Goal: Task Accomplishment & Management: Manage account settings

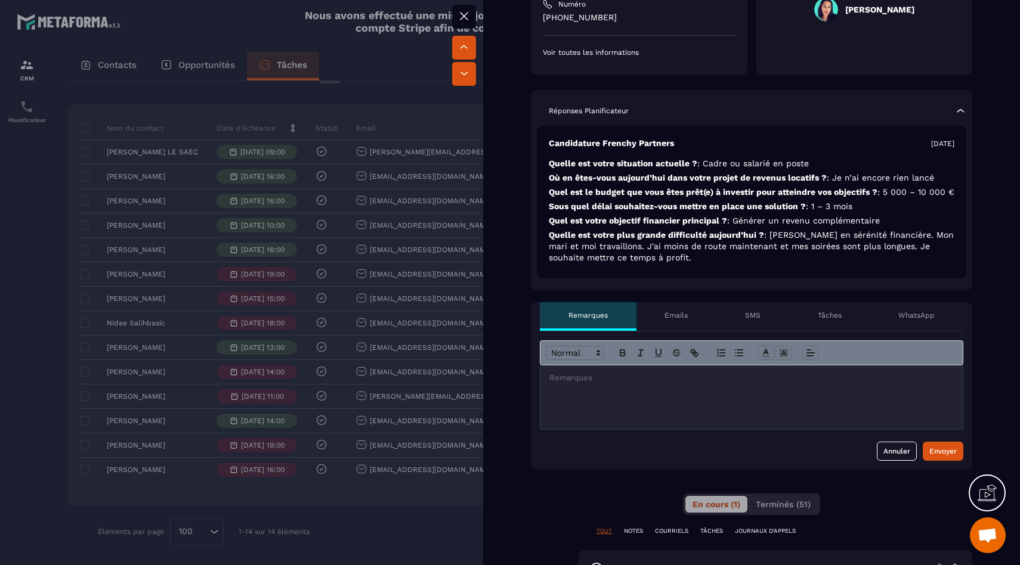
scroll to position [394, 0]
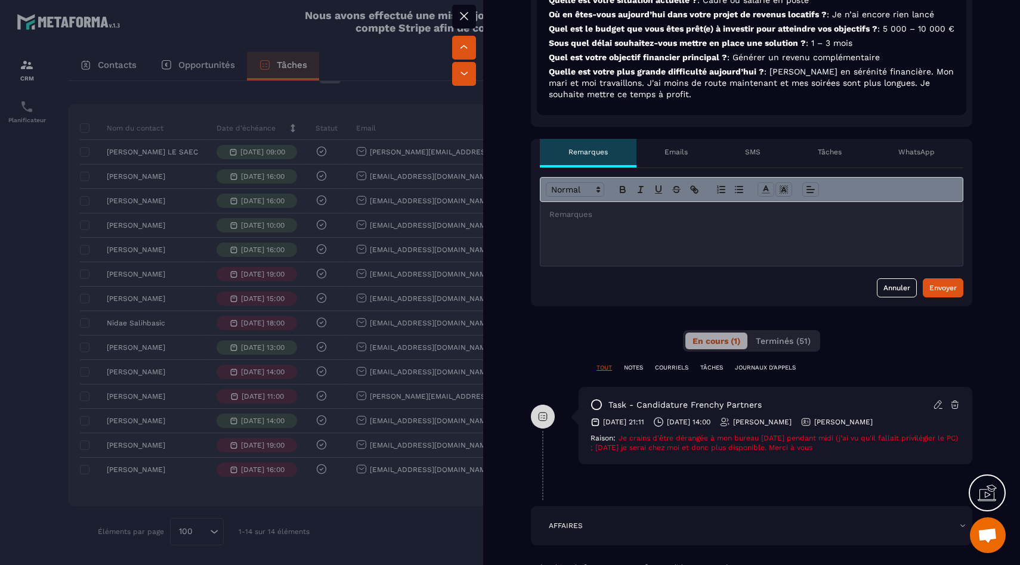
click at [593, 411] on icon at bounding box center [596, 405] width 12 height 12
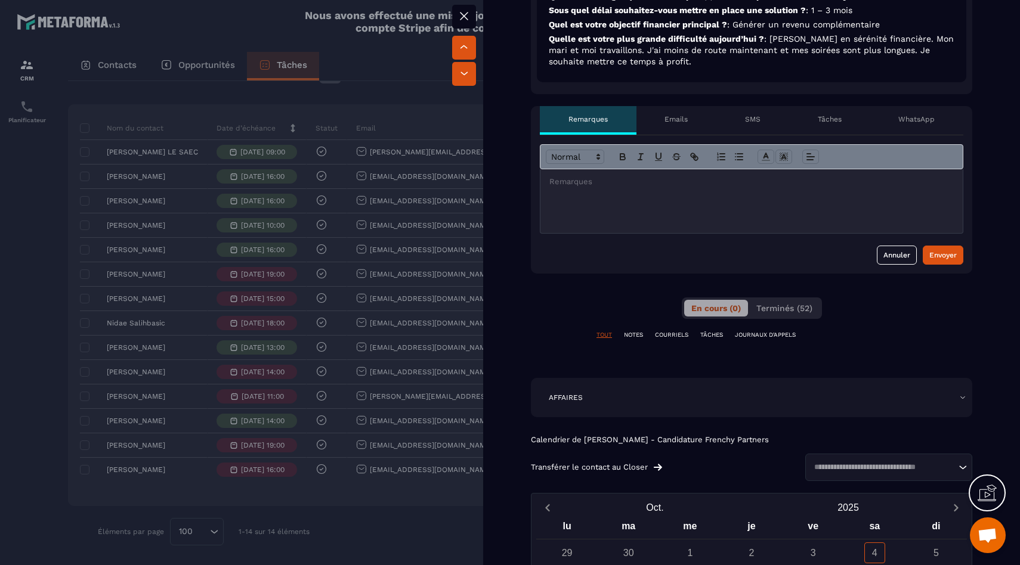
scroll to position [399, 0]
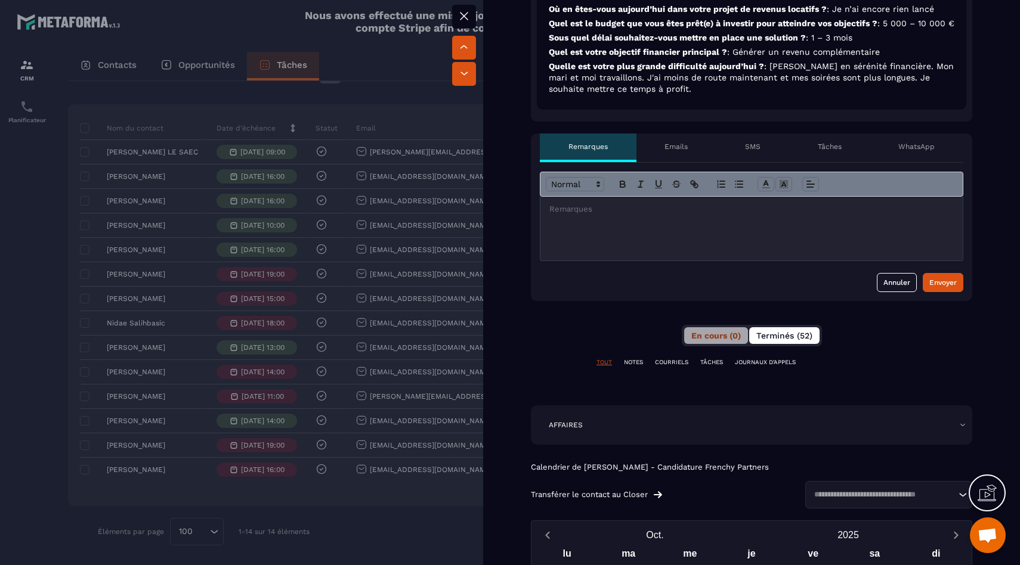
click at [782, 340] on span "Terminés (52)" at bounding box center [784, 336] width 56 height 10
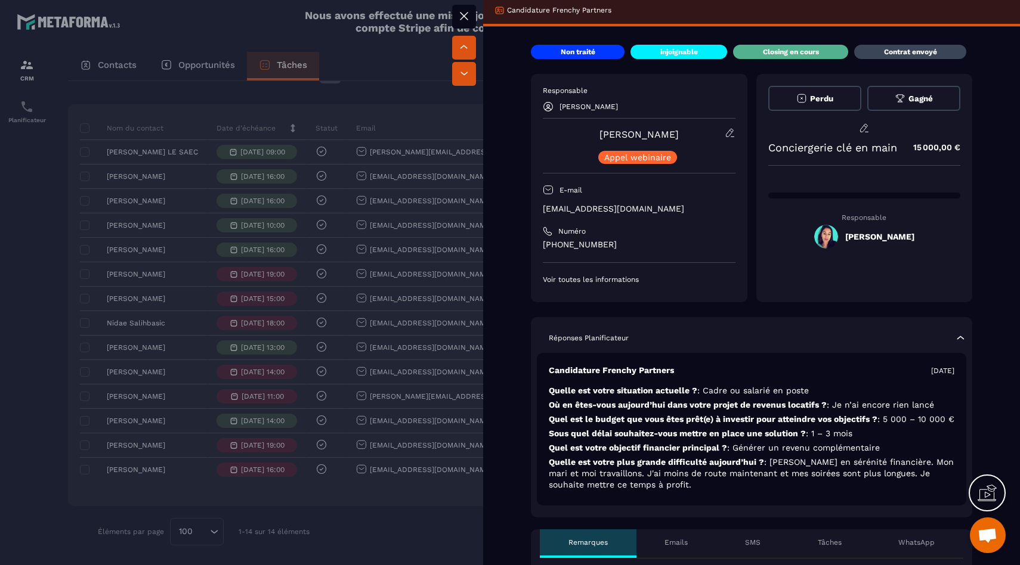
scroll to position [0, 0]
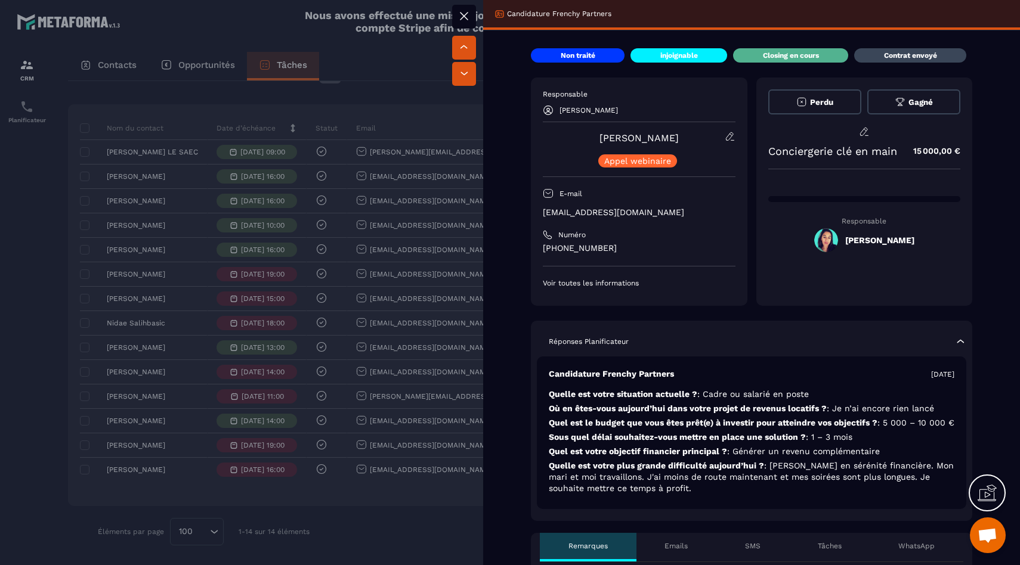
click at [823, 242] on span at bounding box center [826, 240] width 24 height 24
click at [626, 104] on div "Responsable [PERSON_NAME]" at bounding box center [639, 102] width 193 height 26
drag, startPoint x: 615, startPoint y: 108, endPoint x: 696, endPoint y: 119, distance: 81.8
click at [615, 108] on p "[PERSON_NAME]" at bounding box center [588, 110] width 58 height 8
click at [714, 132] on div "[PERSON_NAME] Appel webinaire" at bounding box center [639, 149] width 193 height 36
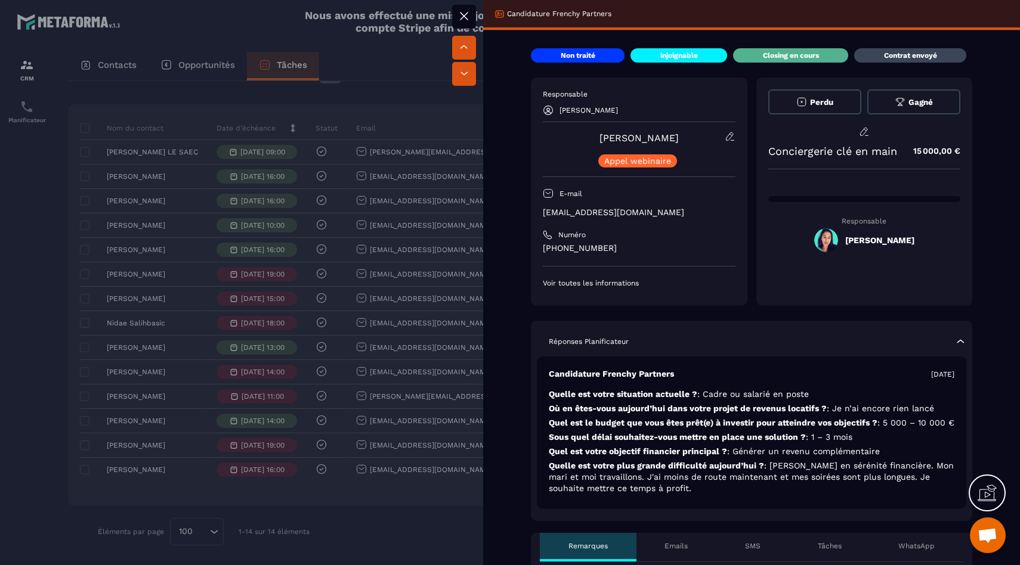
click at [724, 139] on icon at bounding box center [729, 136] width 11 height 11
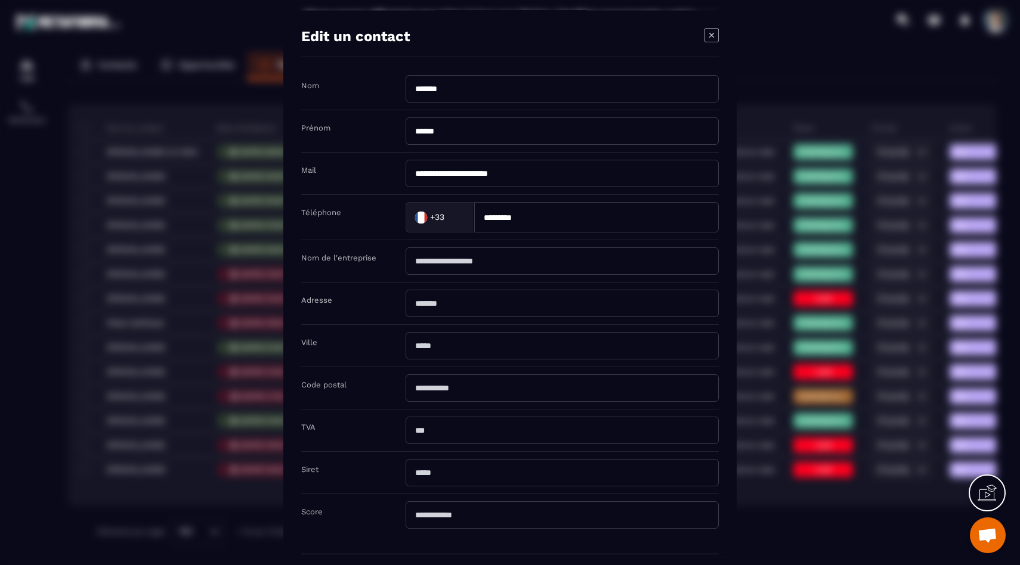
scroll to position [58, 0]
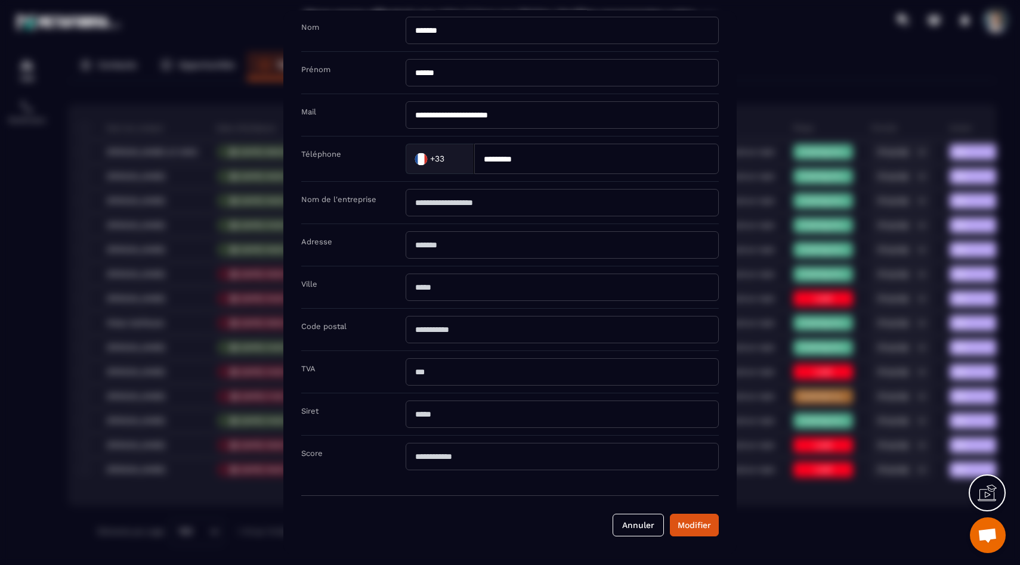
click at [154, 286] on div "Modal window" at bounding box center [510, 282] width 1020 height 565
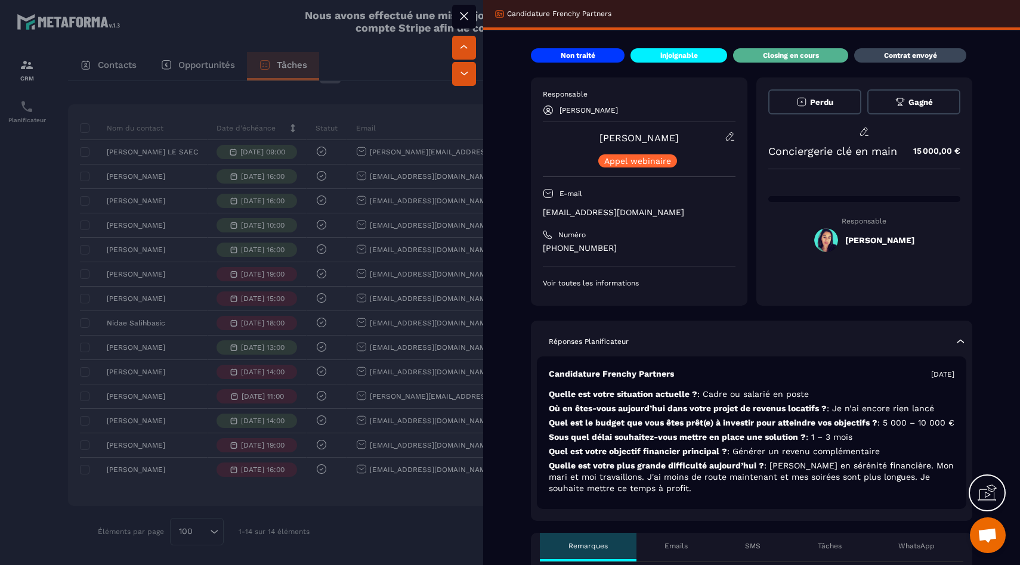
drag, startPoint x: 135, startPoint y: 280, endPoint x: 141, endPoint y: 280, distance: 6.6
click at [135, 280] on div at bounding box center [510, 282] width 1020 height 565
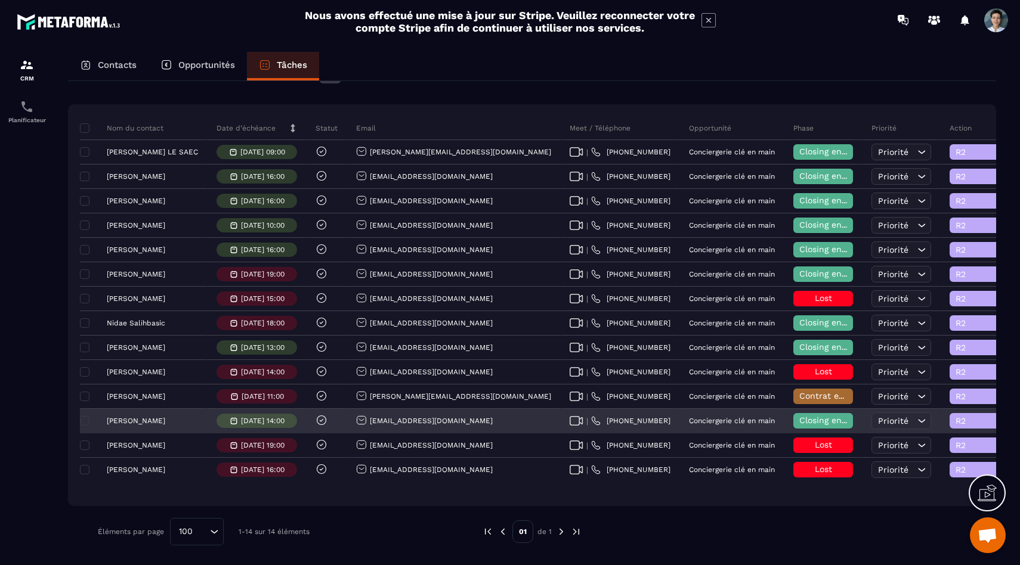
click at [144, 422] on p "[PERSON_NAME]" at bounding box center [136, 421] width 58 height 8
